Goal: Information Seeking & Learning: Learn about a topic

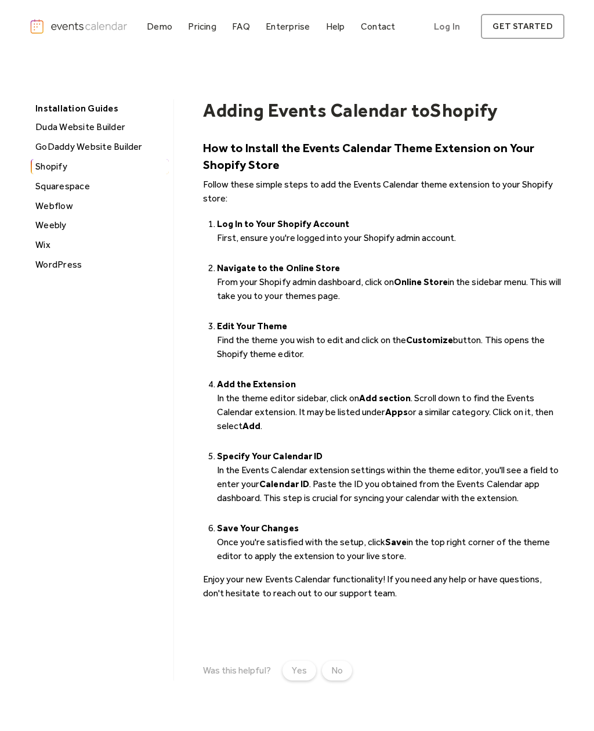
click at [316, 1] on div "Demo Pricing FAQ Enterprise Help Contact Log In Get Started Log In get started" at bounding box center [297, 26] width 594 height 53
click at [234, 9] on div "Demo Pricing FAQ Enterprise Help Contact Log In Get Started Log In get started" at bounding box center [297, 26] width 594 height 53
click at [167, 28] on div "Demo" at bounding box center [160, 26] width 26 height 6
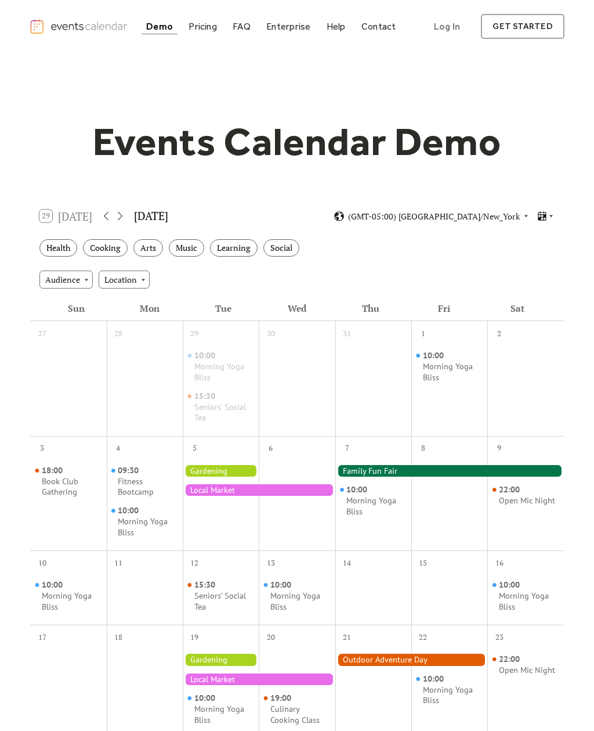
click at [338, 28] on div "Help" at bounding box center [336, 26] width 19 height 6
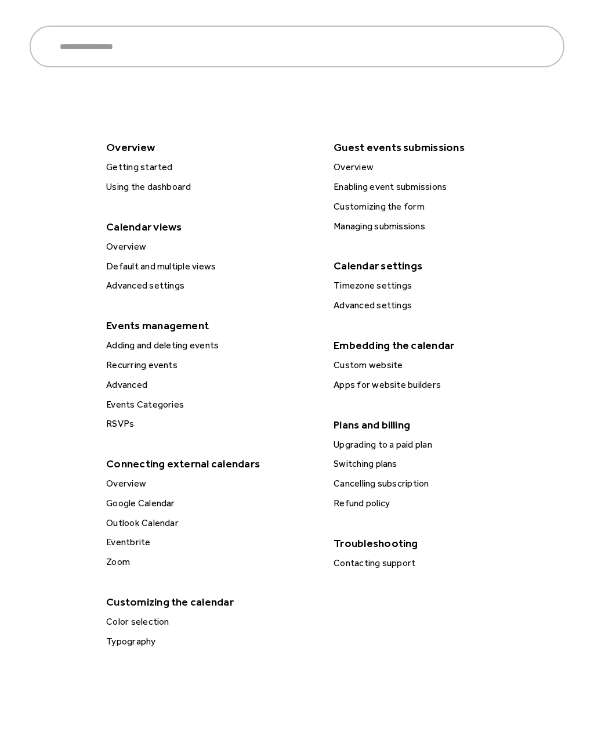
scroll to position [160, 0]
click at [412, 392] on div "Apps for website builders" at bounding box center [438, 384] width 217 height 15
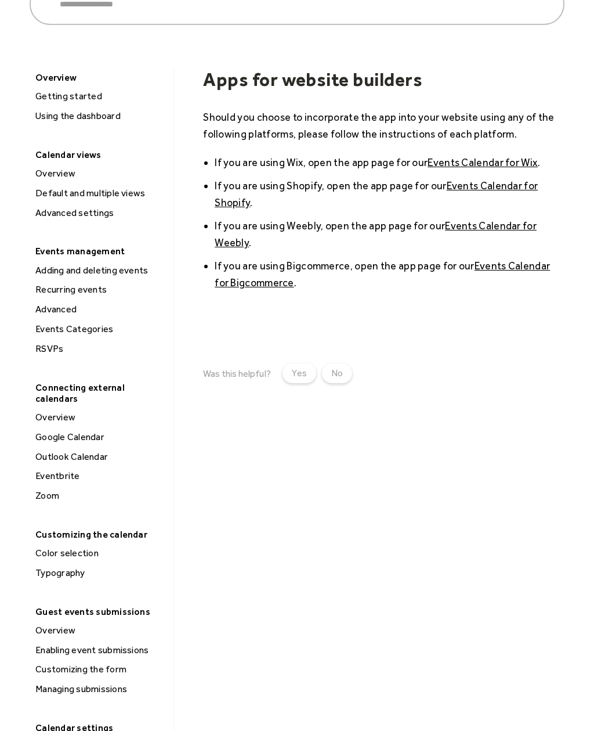
scroll to position [118, 0]
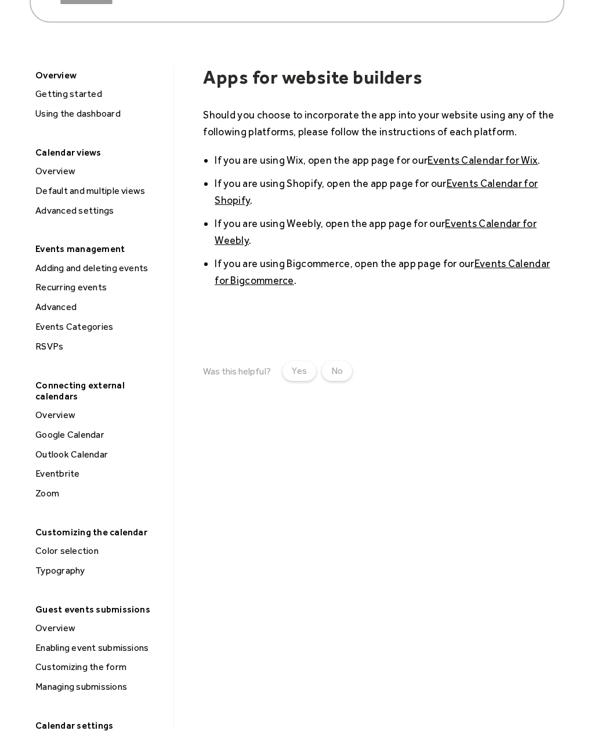
click at [511, 186] on link "Events Calendar for Shopify" at bounding box center [376, 191] width 323 height 29
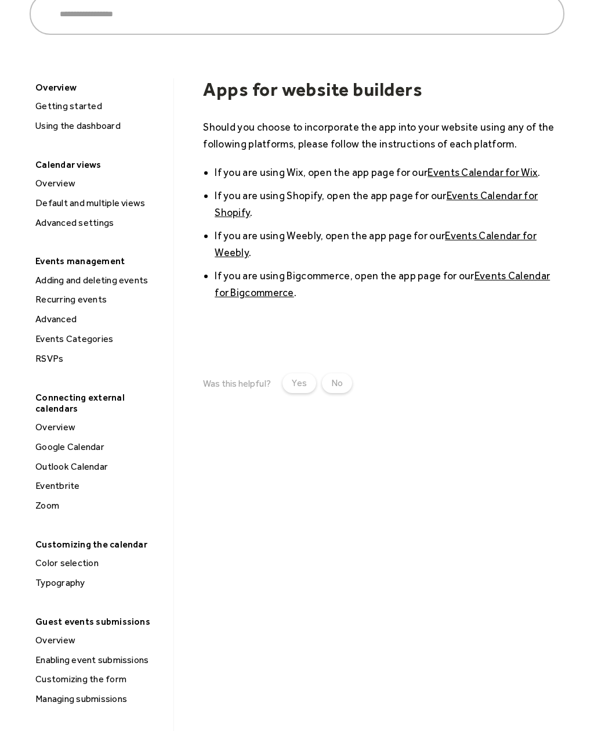
scroll to position [0, 0]
